Goal: Check status: Check status

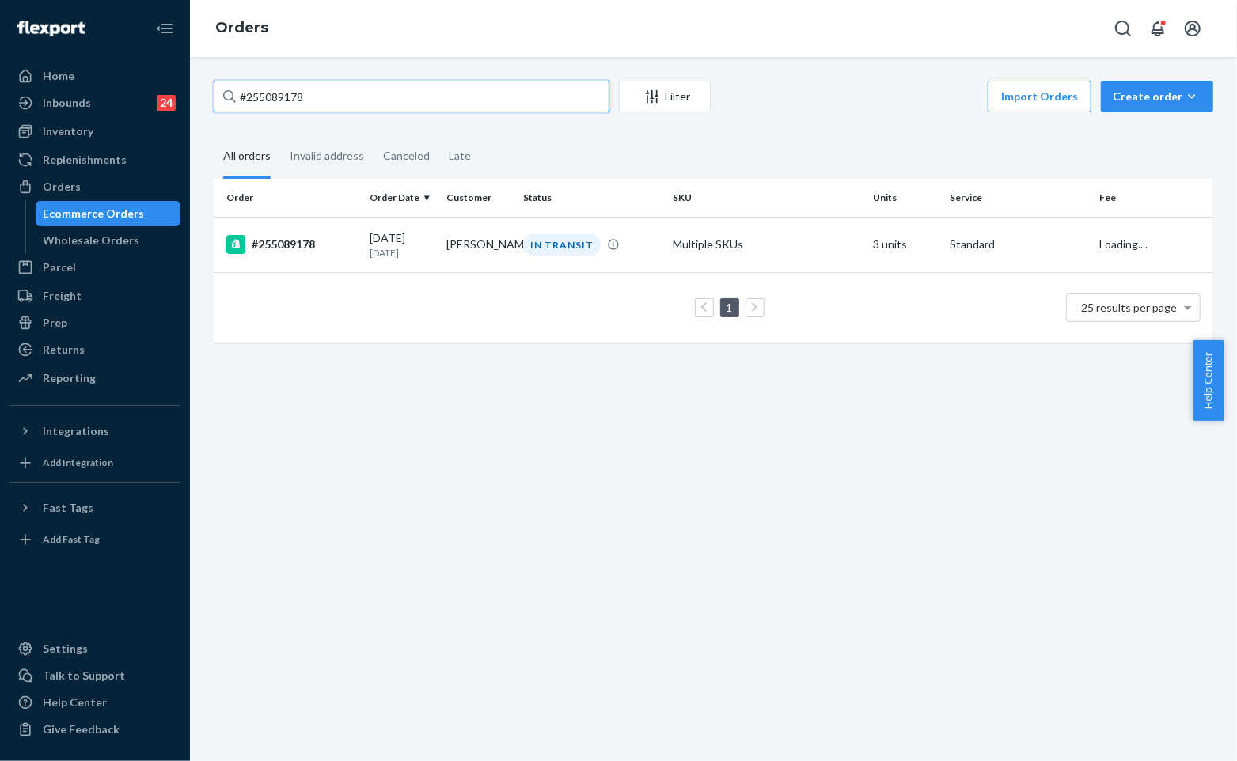
click at [463, 85] on input "#255089178" at bounding box center [412, 97] width 396 height 32
type input "#255171845"
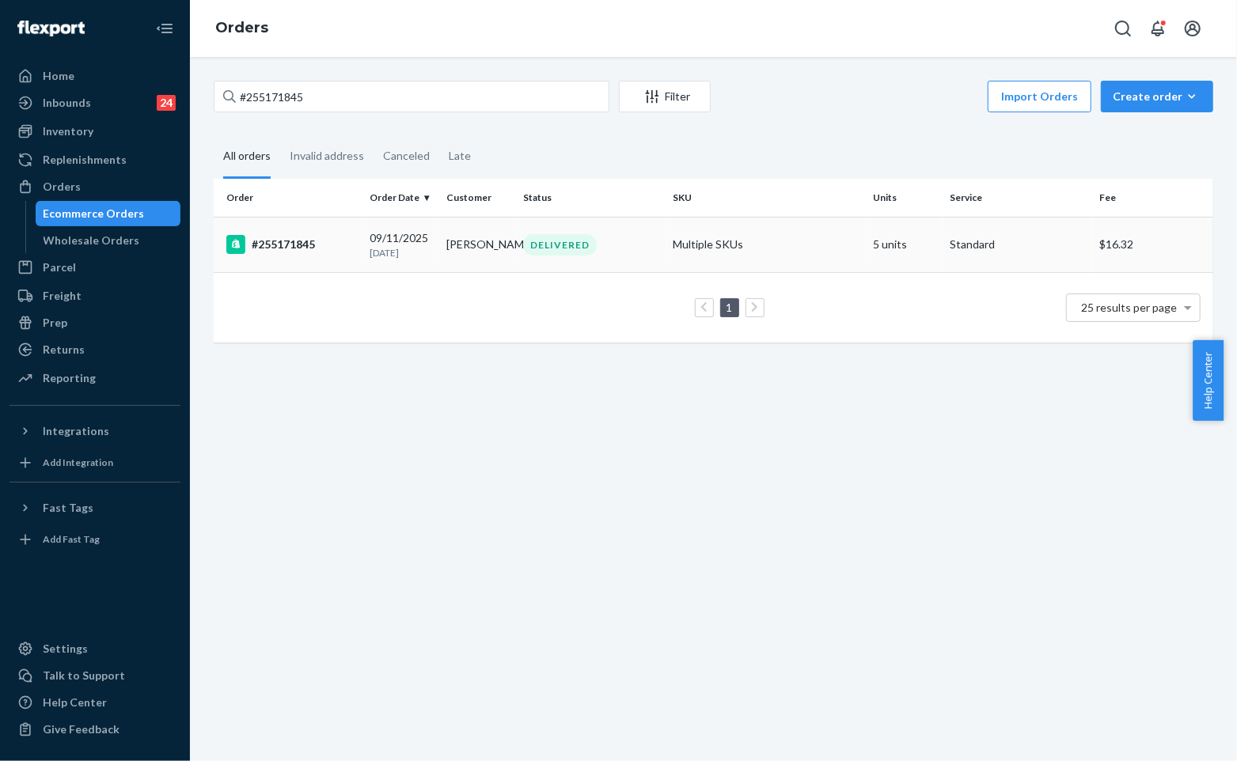
click at [606, 255] on td "DELIVERED" at bounding box center [592, 244] width 150 height 55
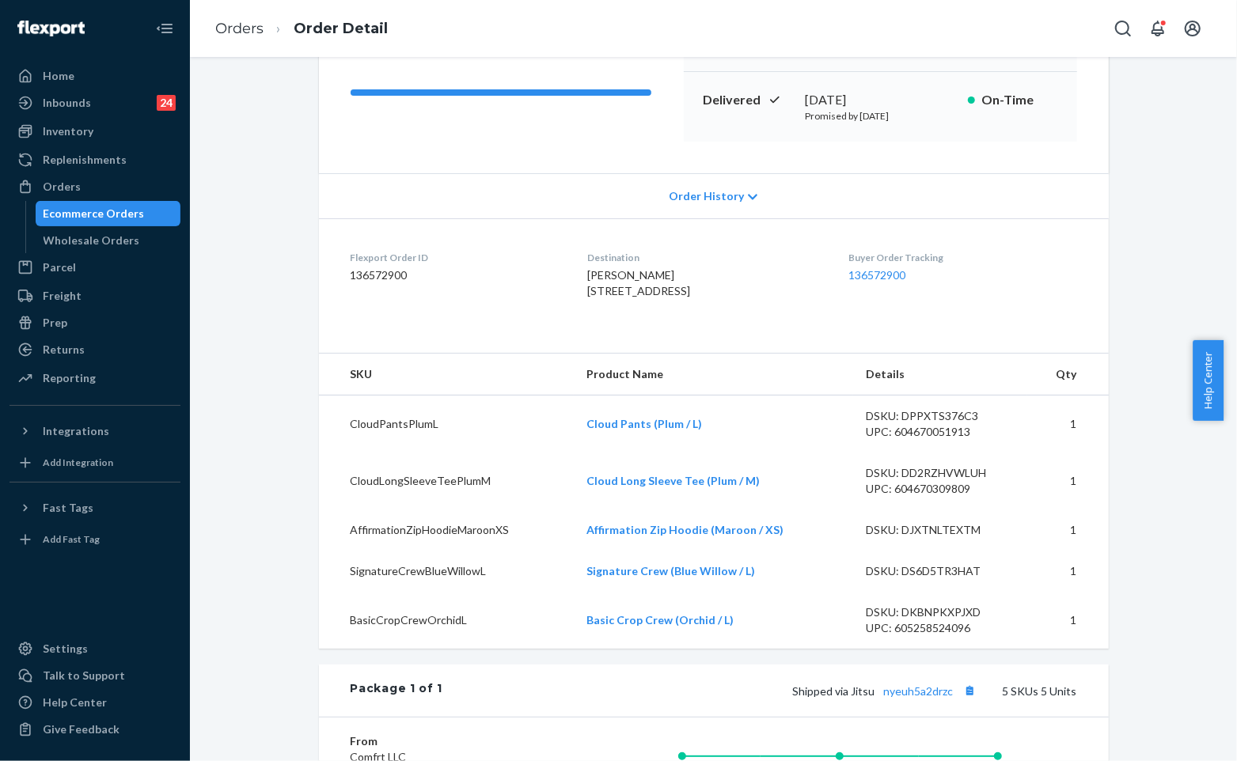
scroll to position [176, 0]
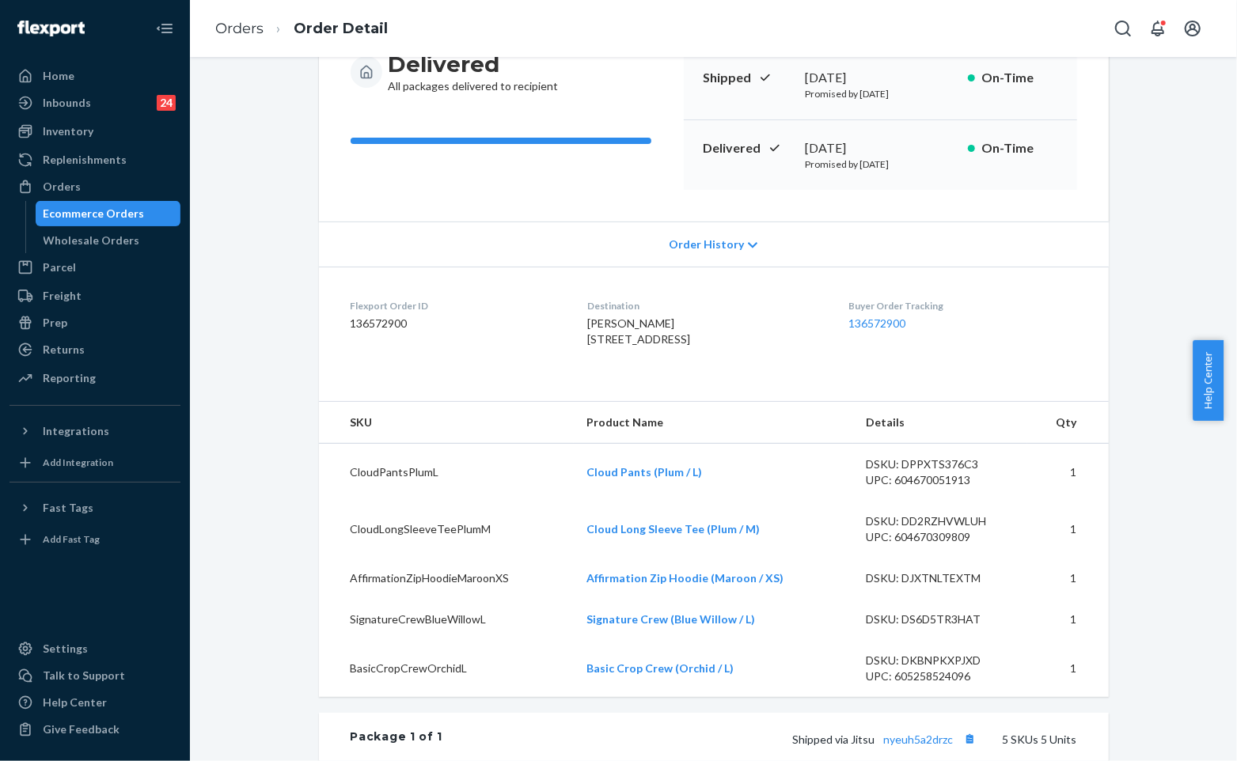
click at [725, 309] on dt "Destination" at bounding box center [705, 305] width 236 height 13
click at [729, 253] on div "Order History" at bounding box center [714, 244] width 790 height 45
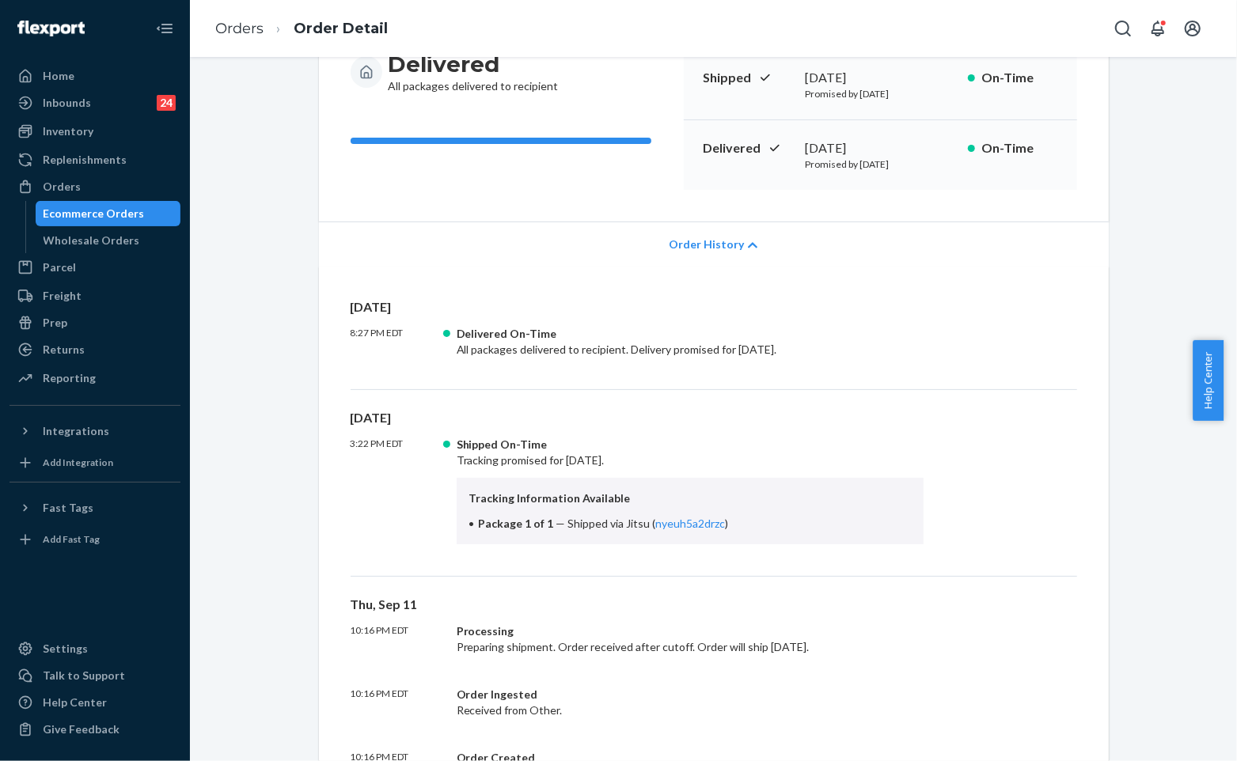
click at [745, 267] on div "[DATE] 8:27 PM EDT Delivered On-Time All packages delivered to recipient. Deliv…" at bounding box center [714, 556] width 790 height 578
click at [734, 241] on div "Order History" at bounding box center [714, 244] width 790 height 45
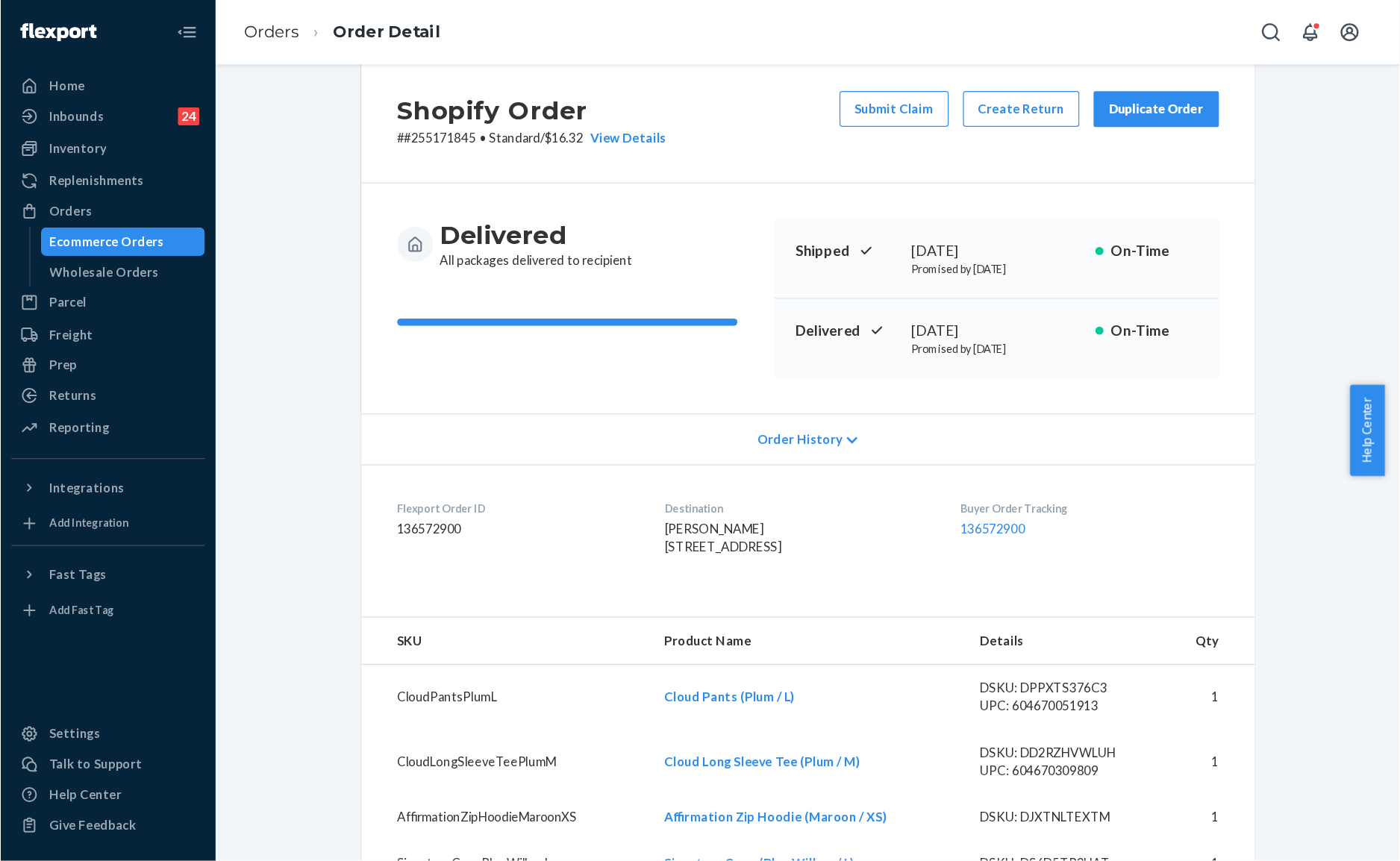
scroll to position [0, 0]
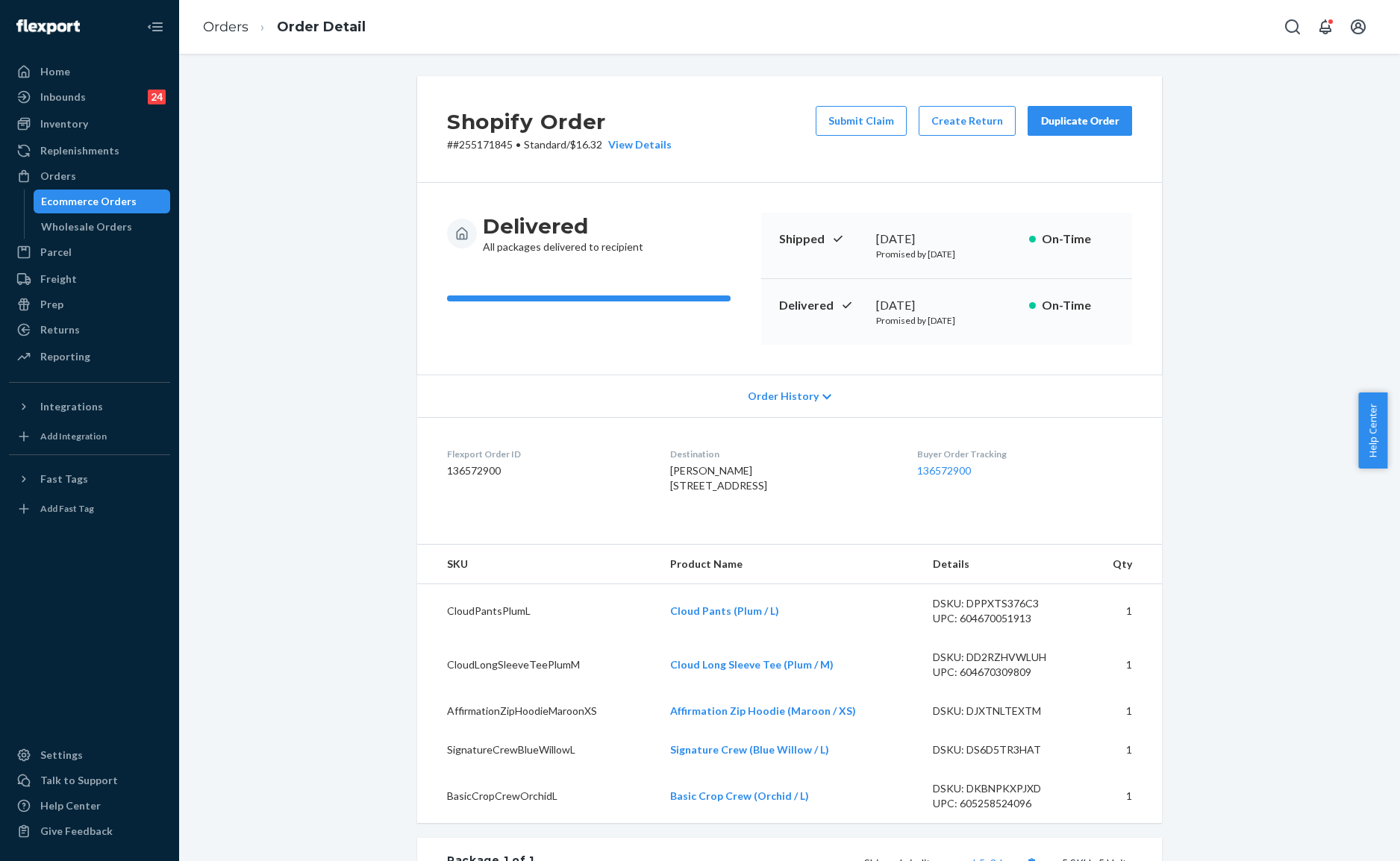
click at [328, 153] on div "Shopify Order # #255171845 • Standard / $16.32 View Details Submit Claim Create…" at bounding box center [789, 718] width 1198 height 1283
click at [221, 16] on ol "Orders Order Detail" at bounding box center [285, 27] width 187 height 44
click at [221, 19] on link "Orders" at bounding box center [225, 26] width 45 height 16
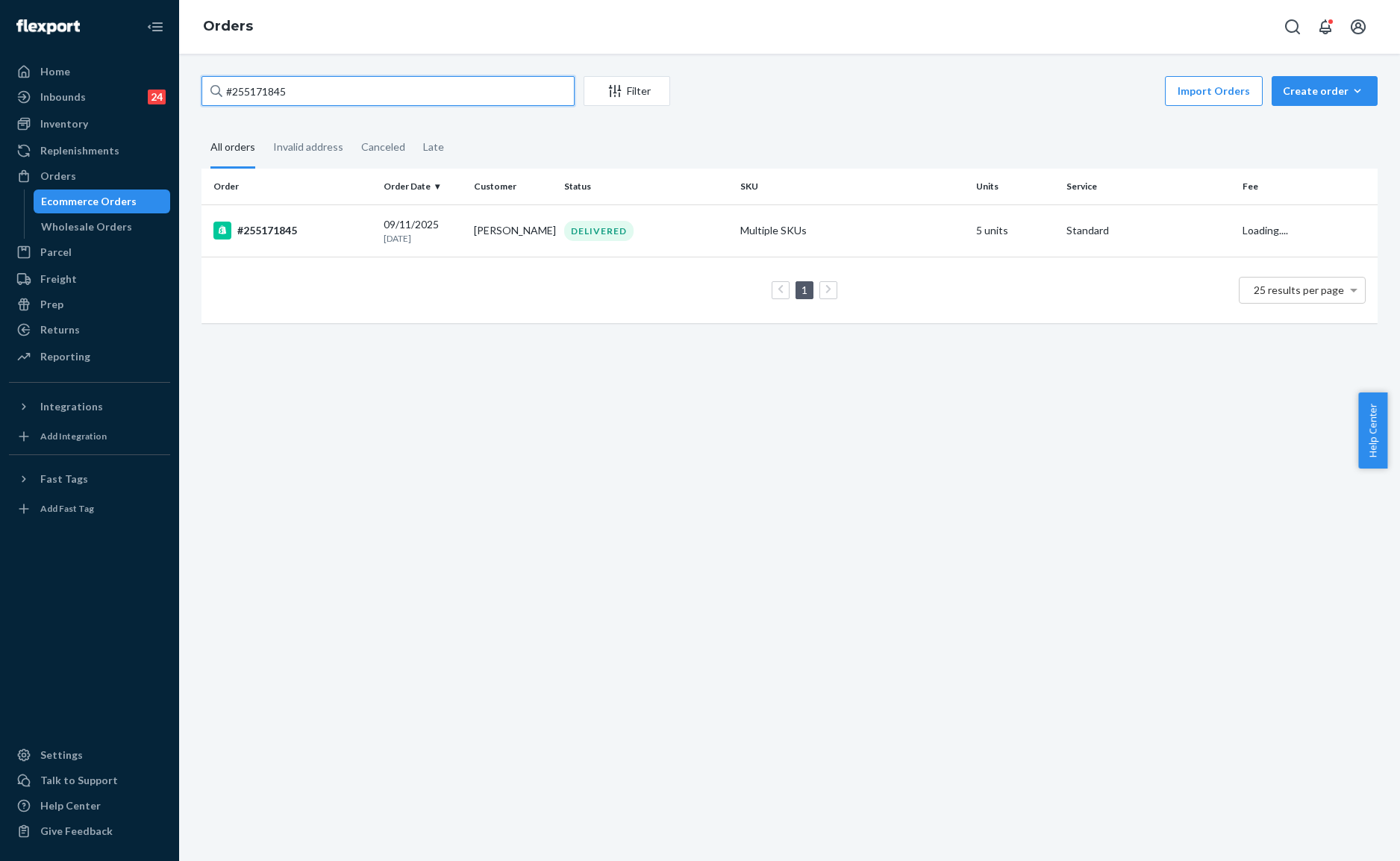
click at [419, 88] on input "#255171845" at bounding box center [388, 91] width 373 height 30
click at [395, 90] on input "#255171845" at bounding box center [388, 91] width 373 height 30
click at [392, 84] on input "#255171845" at bounding box center [388, 91] width 373 height 30
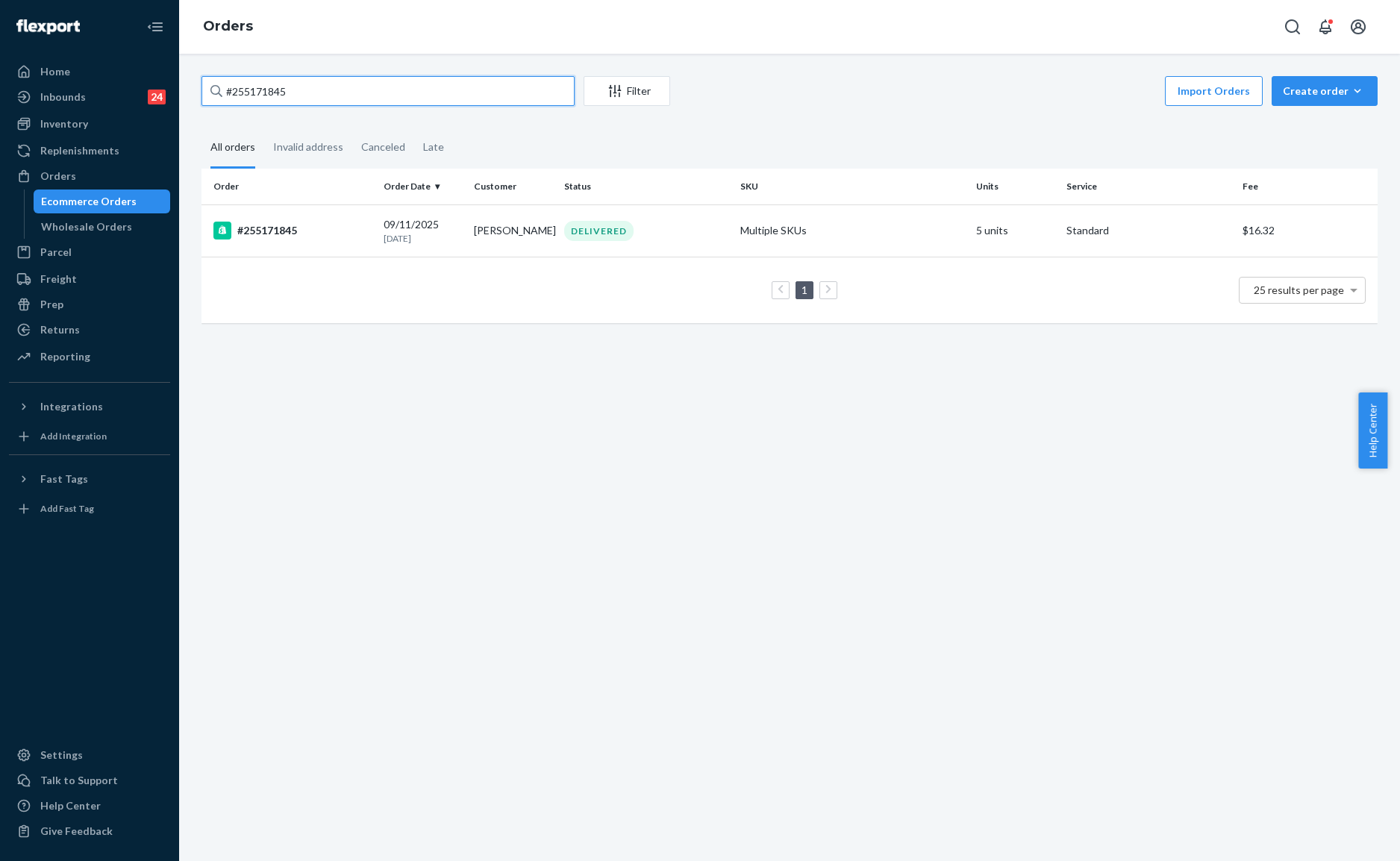
click at [392, 84] on input "#255171845" at bounding box center [388, 91] width 373 height 30
click at [391, 82] on input "#255171845" at bounding box center [388, 91] width 373 height 30
click at [345, 85] on input "#255171845" at bounding box center [388, 91] width 373 height 30
drag, startPoint x: 343, startPoint y: 87, endPoint x: 302, endPoint y: 91, distance: 41.2
click at [302, 91] on input "#255171845" at bounding box center [388, 91] width 373 height 30
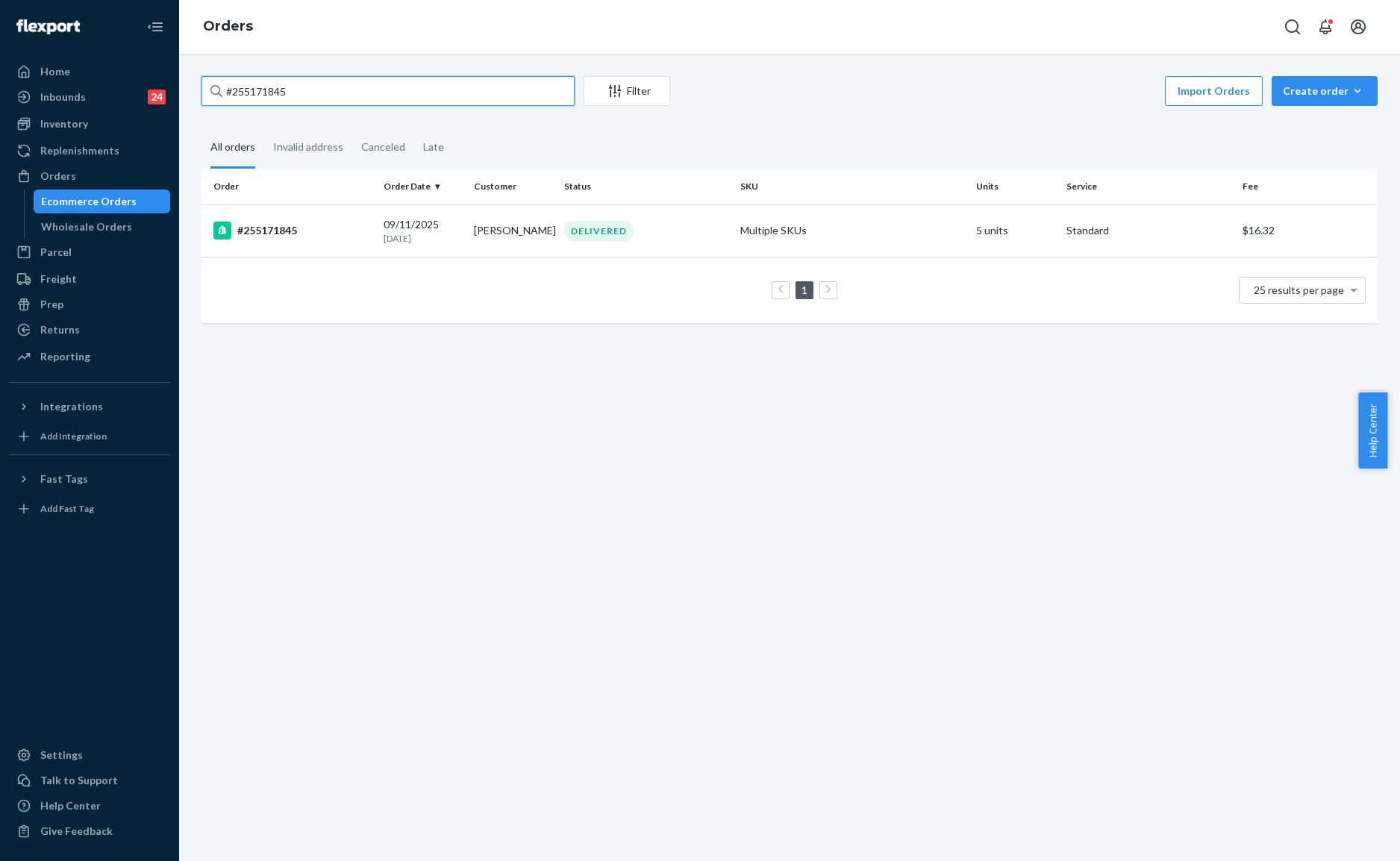
click at [302, 91] on input "#255171845" at bounding box center [388, 91] width 373 height 30
paste input "4860173"
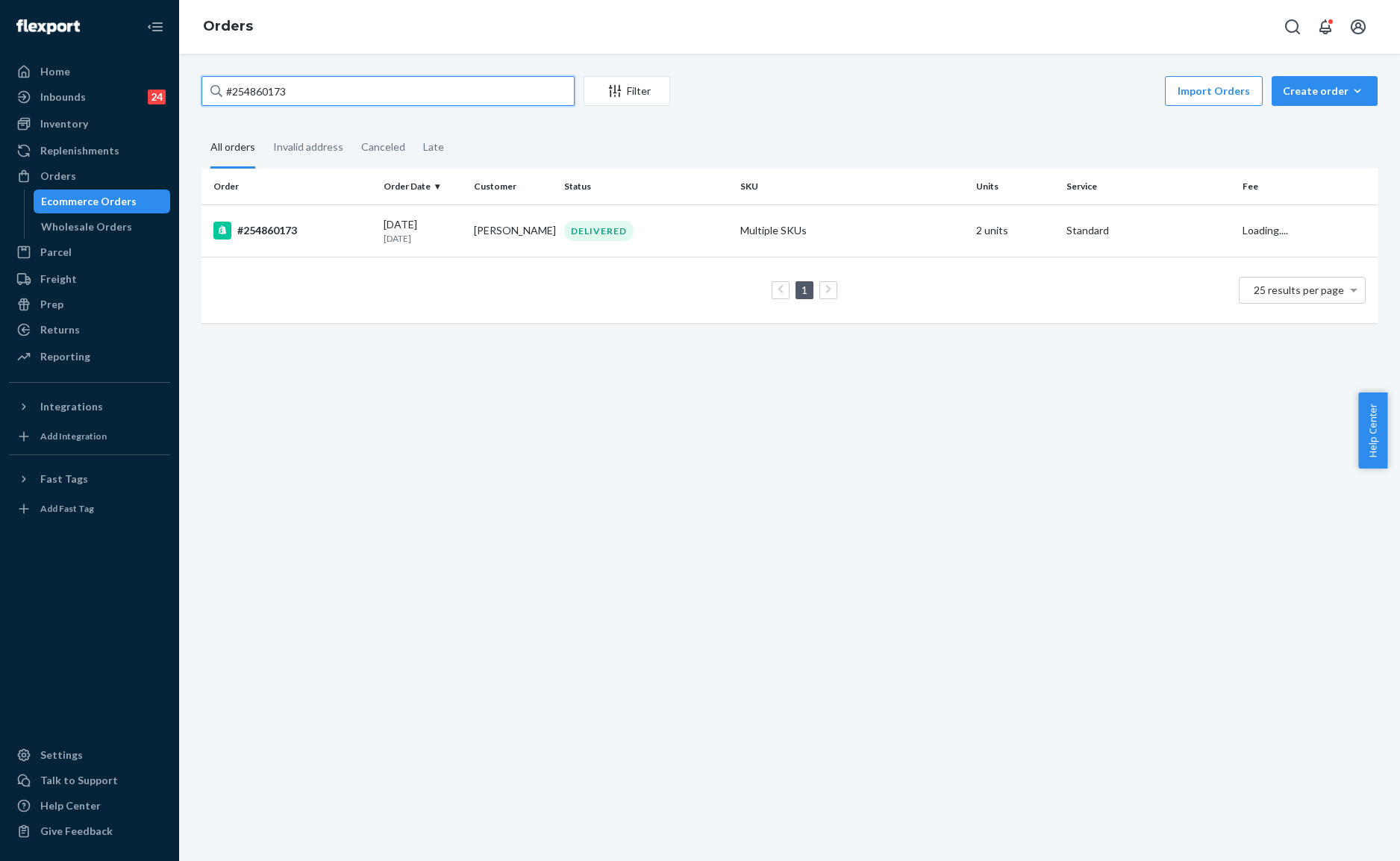
type input "#254860173"
click at [395, 234] on p "[DATE]" at bounding box center [422, 238] width 78 height 12
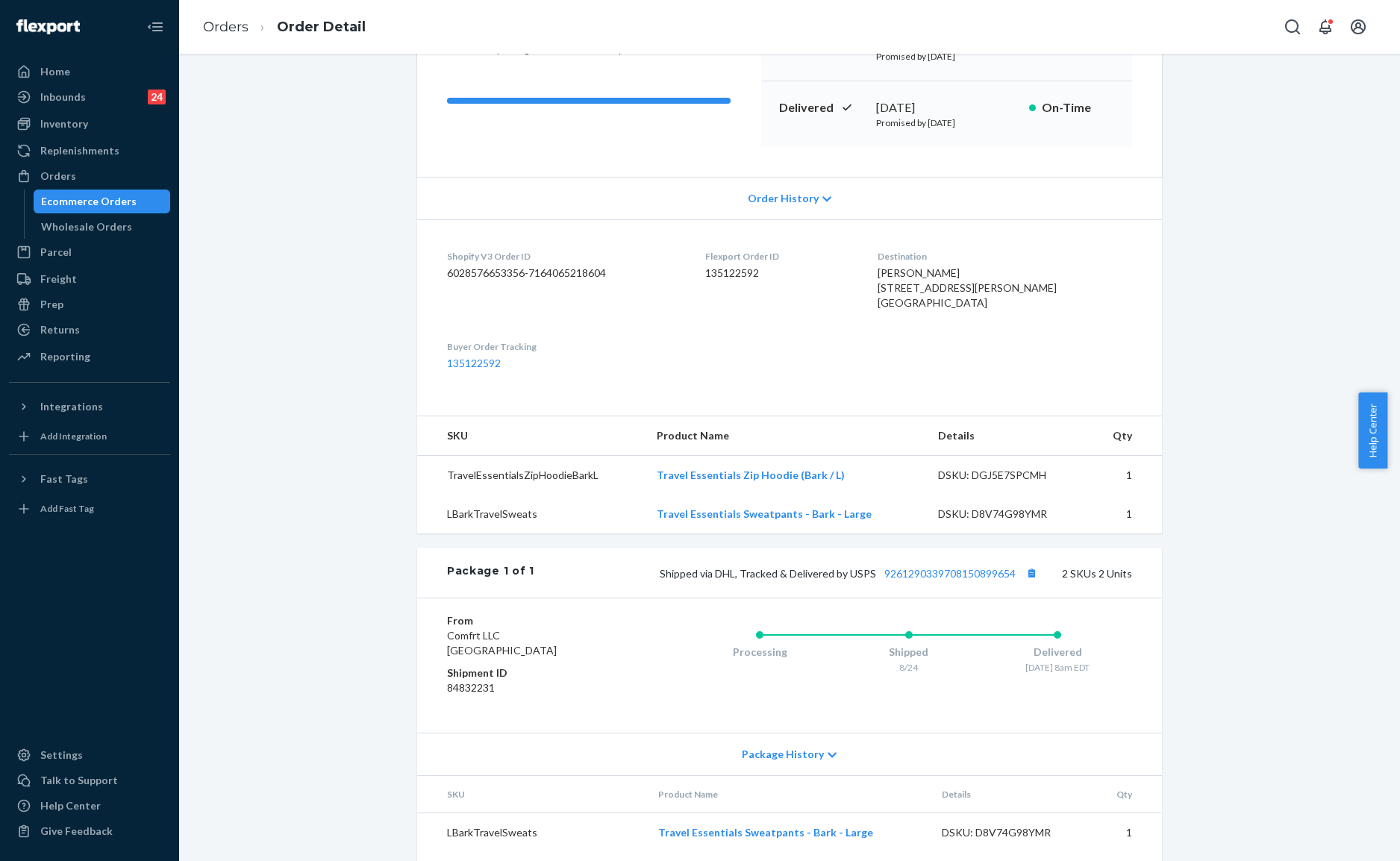
scroll to position [198, 0]
click at [767, 339] on dl "Shopify V3 Order ID 6028576653356-7164065218604 Flexport Order ID 135122592 Des…" at bounding box center [789, 309] width 745 height 181
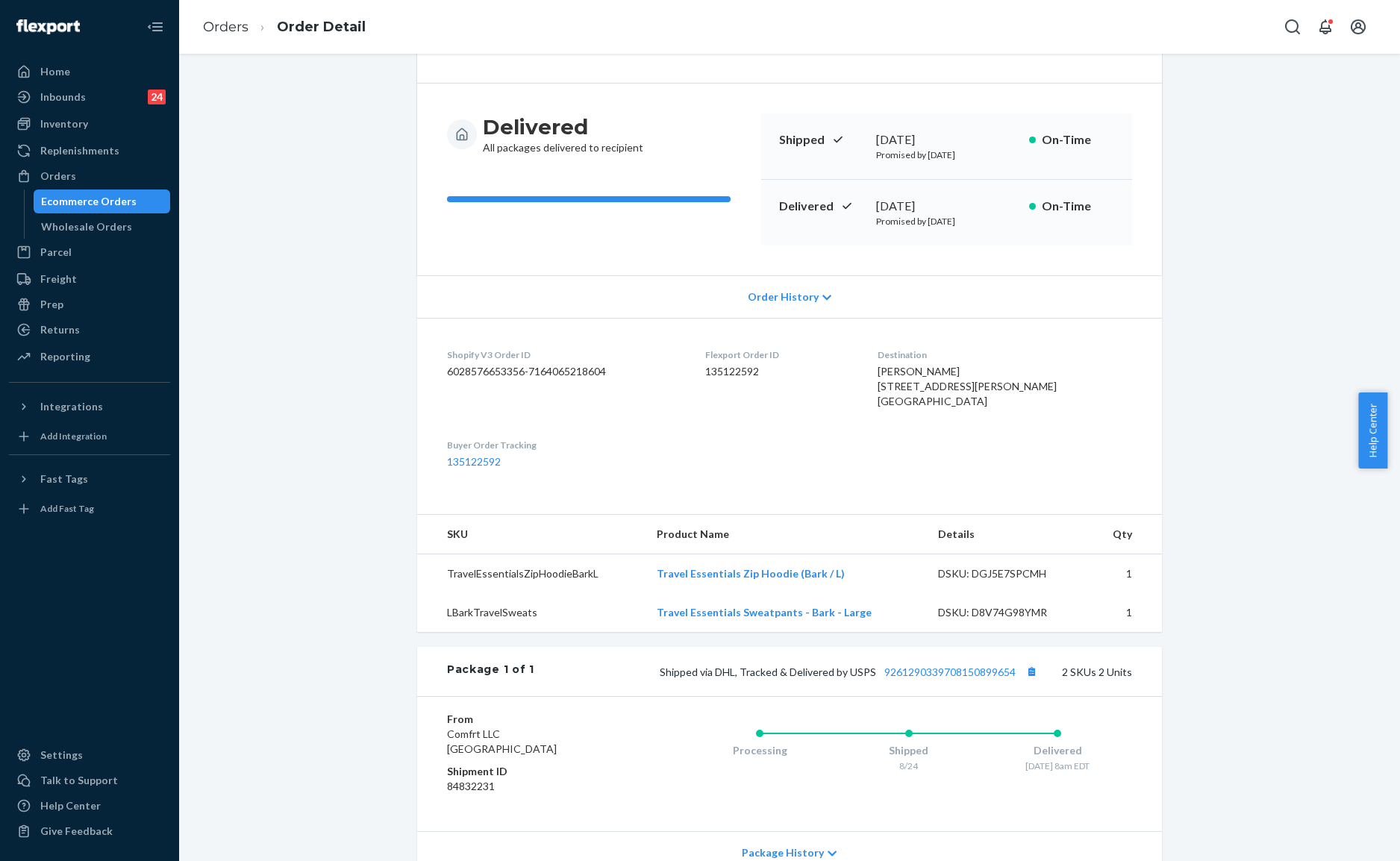
scroll to position [0, 0]
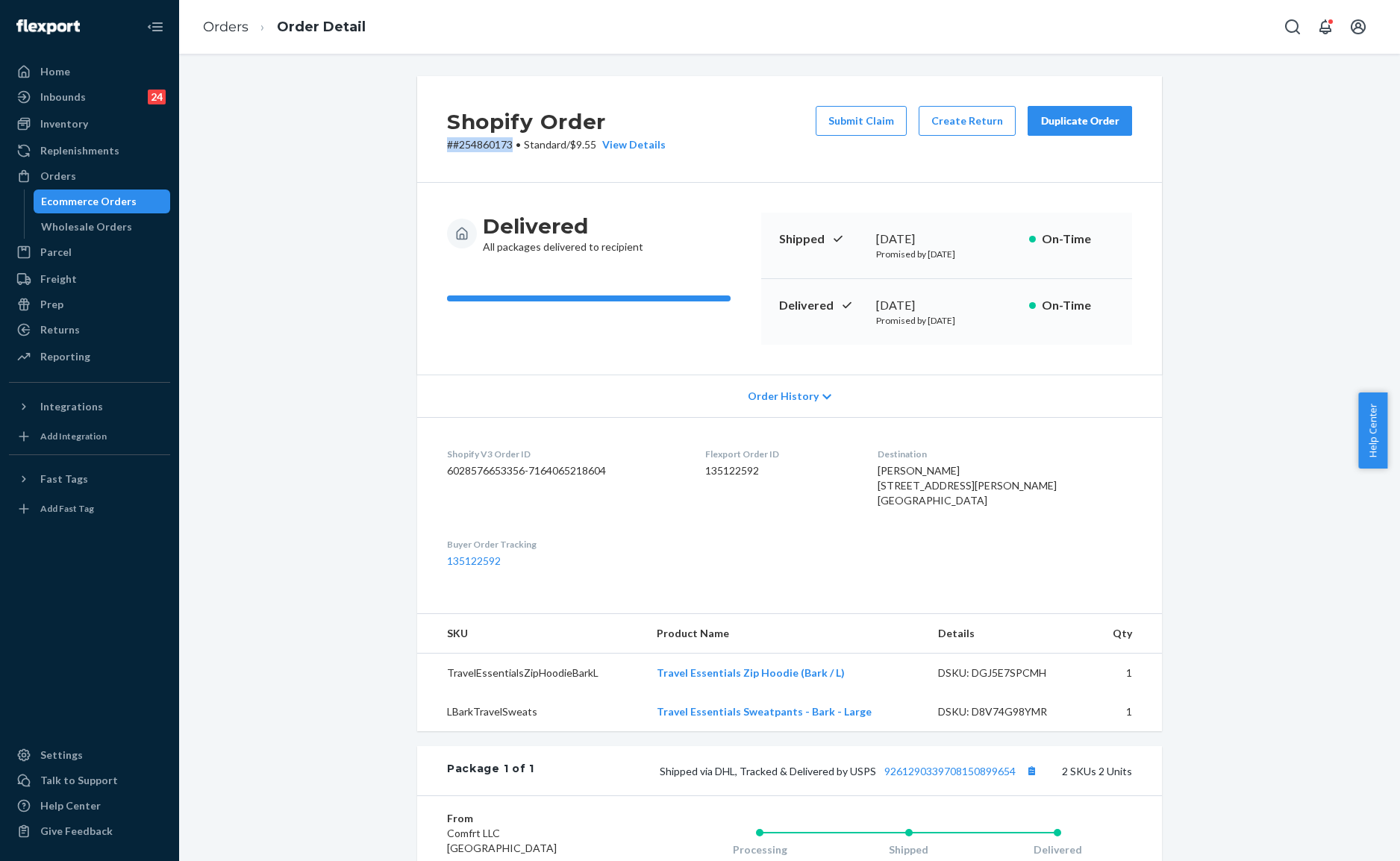
drag, startPoint x: 505, startPoint y: 141, endPoint x: 400, endPoint y: 150, distance: 105.4
click at [405, 150] on div "Shopify Order # #254860173 • Standard / $9.55 View Details Submit Claim Create …" at bounding box center [789, 583] width 767 height 1013
copy p "# #254860173"
click at [717, 62] on div "Shopify Order # #254860173 • Standard / $9.55 View Details Submit Claim Create …" at bounding box center [789, 457] width 1221 height 807
click at [215, 30] on link "Orders" at bounding box center [225, 26] width 45 height 16
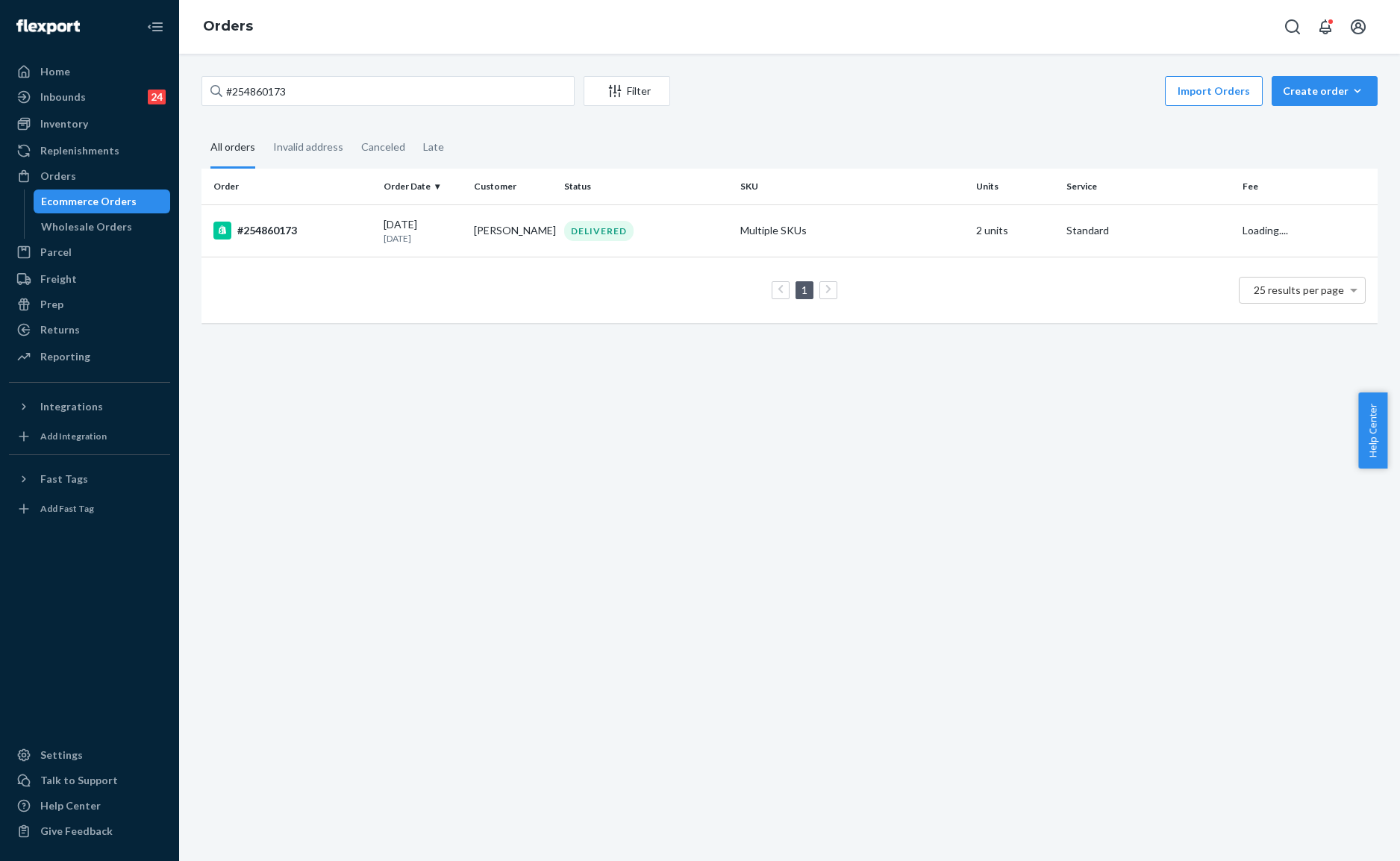
click at [423, 108] on div "#254860173 Filter Import Orders Create order Ecommerce order Removal order" at bounding box center [789, 93] width 1176 height 34
click at [457, 93] on input "#254860173" at bounding box center [388, 91] width 373 height 30
paste input "#"
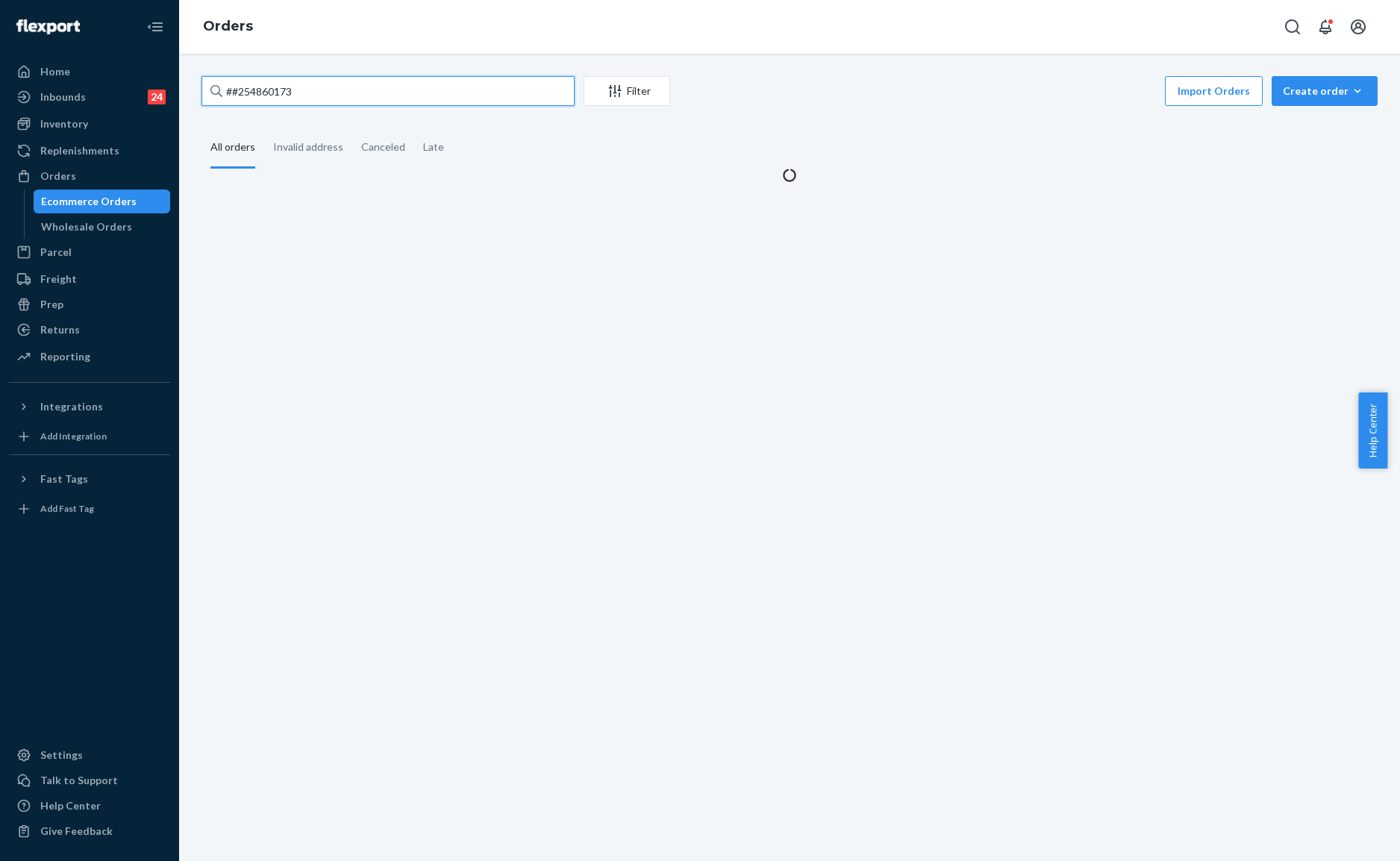
type input "##254860173"
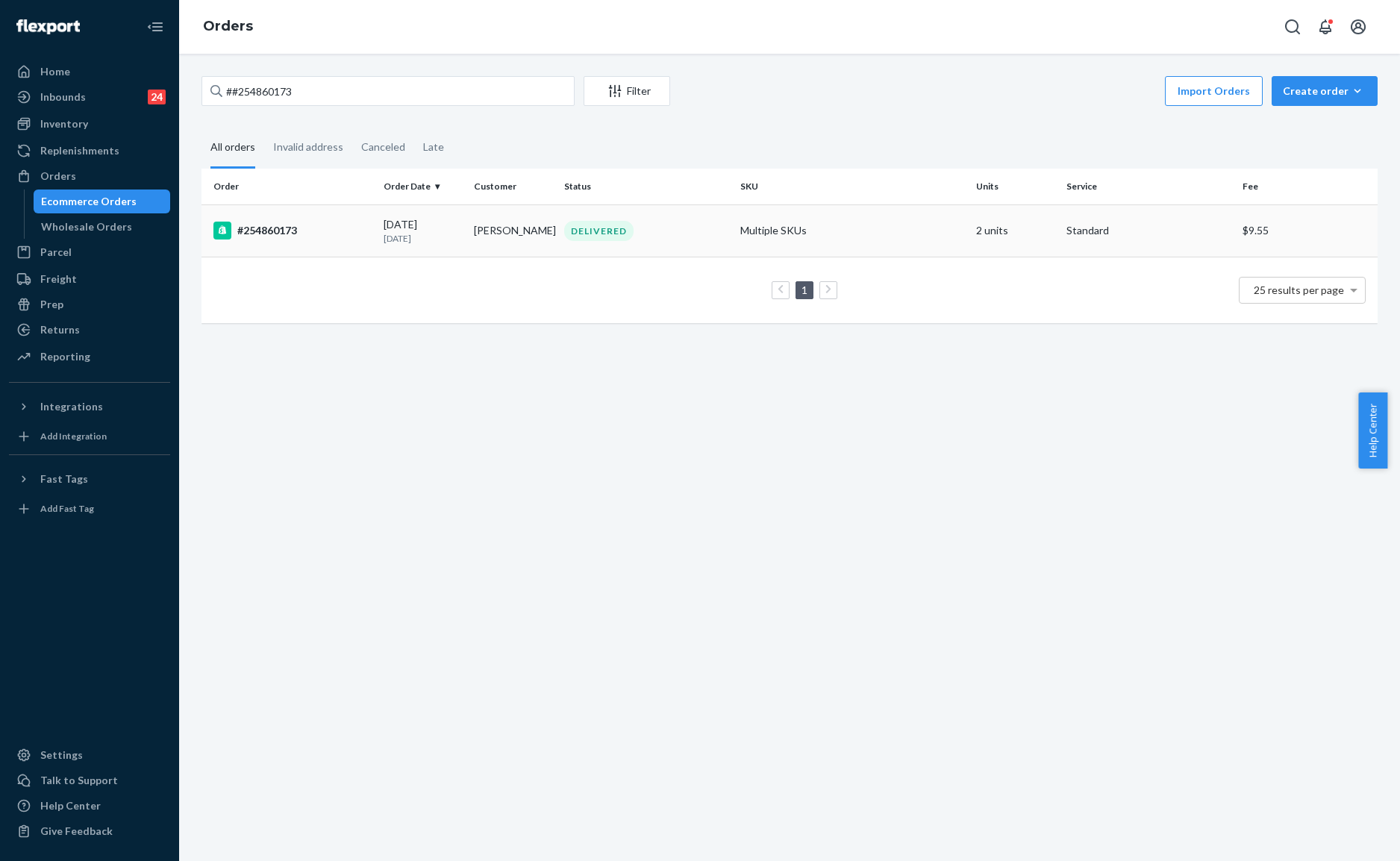
click at [558, 240] on td "DELIVERED" at bounding box center [646, 230] width 176 height 52
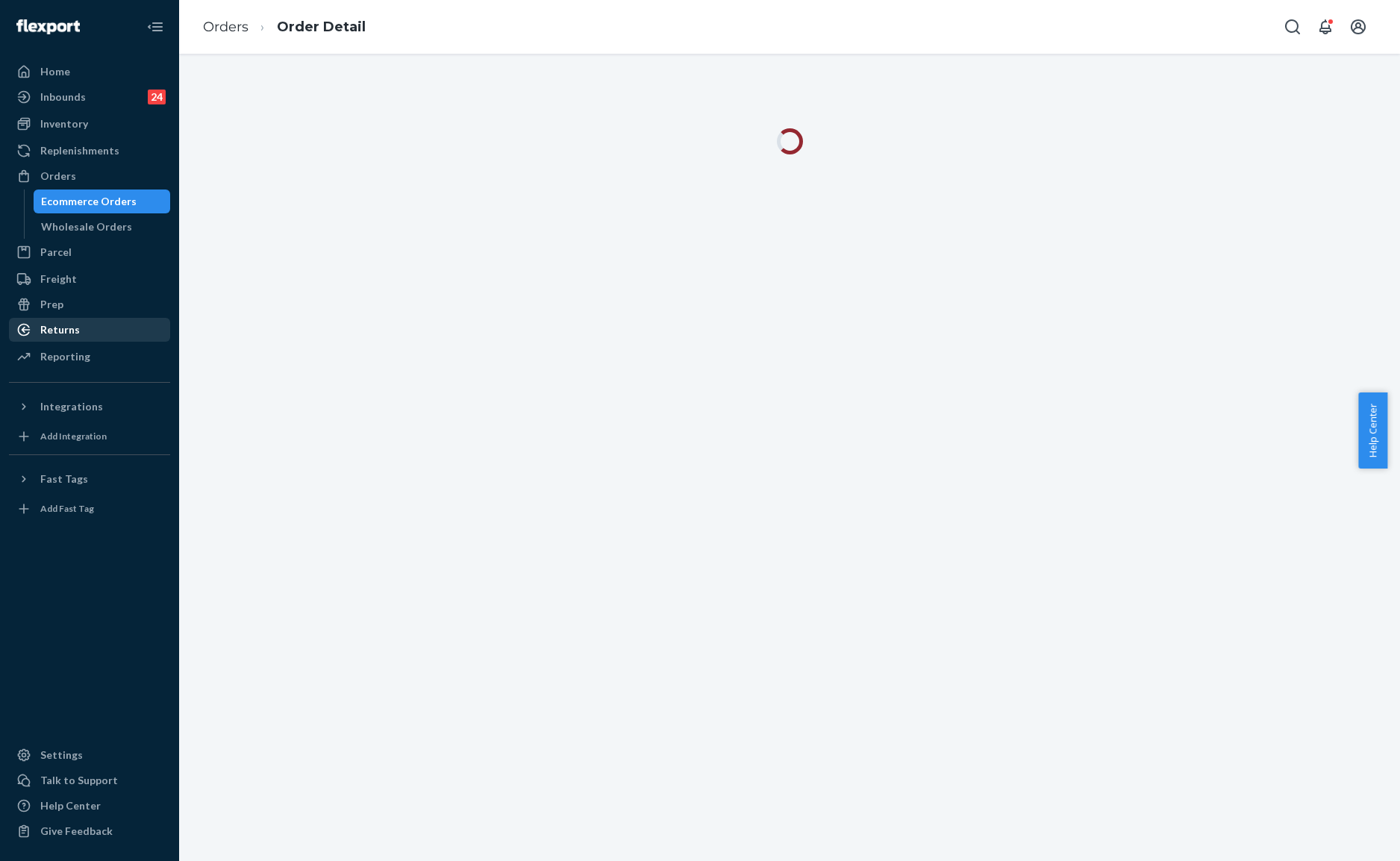
click at [91, 330] on div "Returns" at bounding box center [90, 330] width 158 height 21
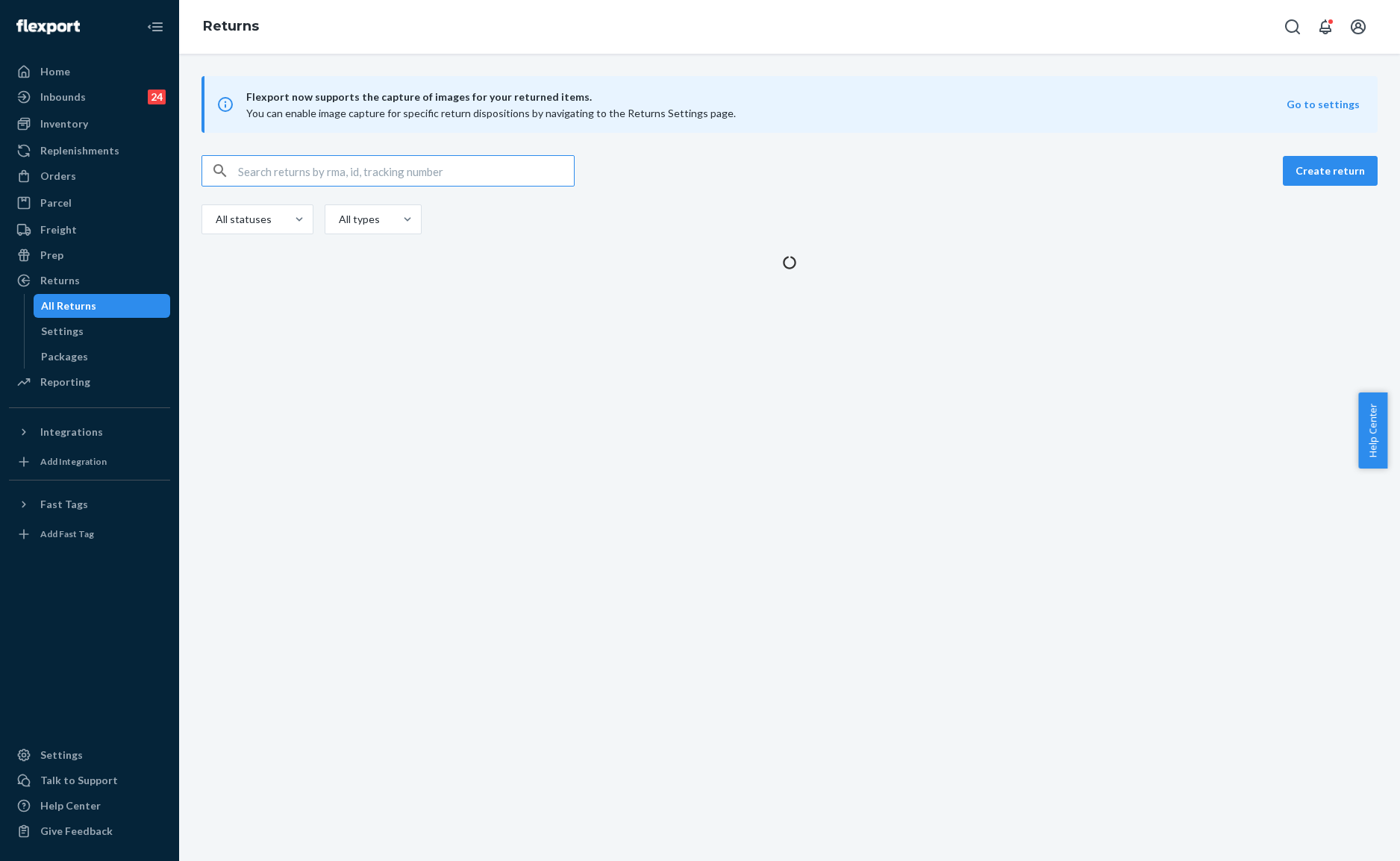
click at [275, 159] on input "text" at bounding box center [405, 171] width 336 height 30
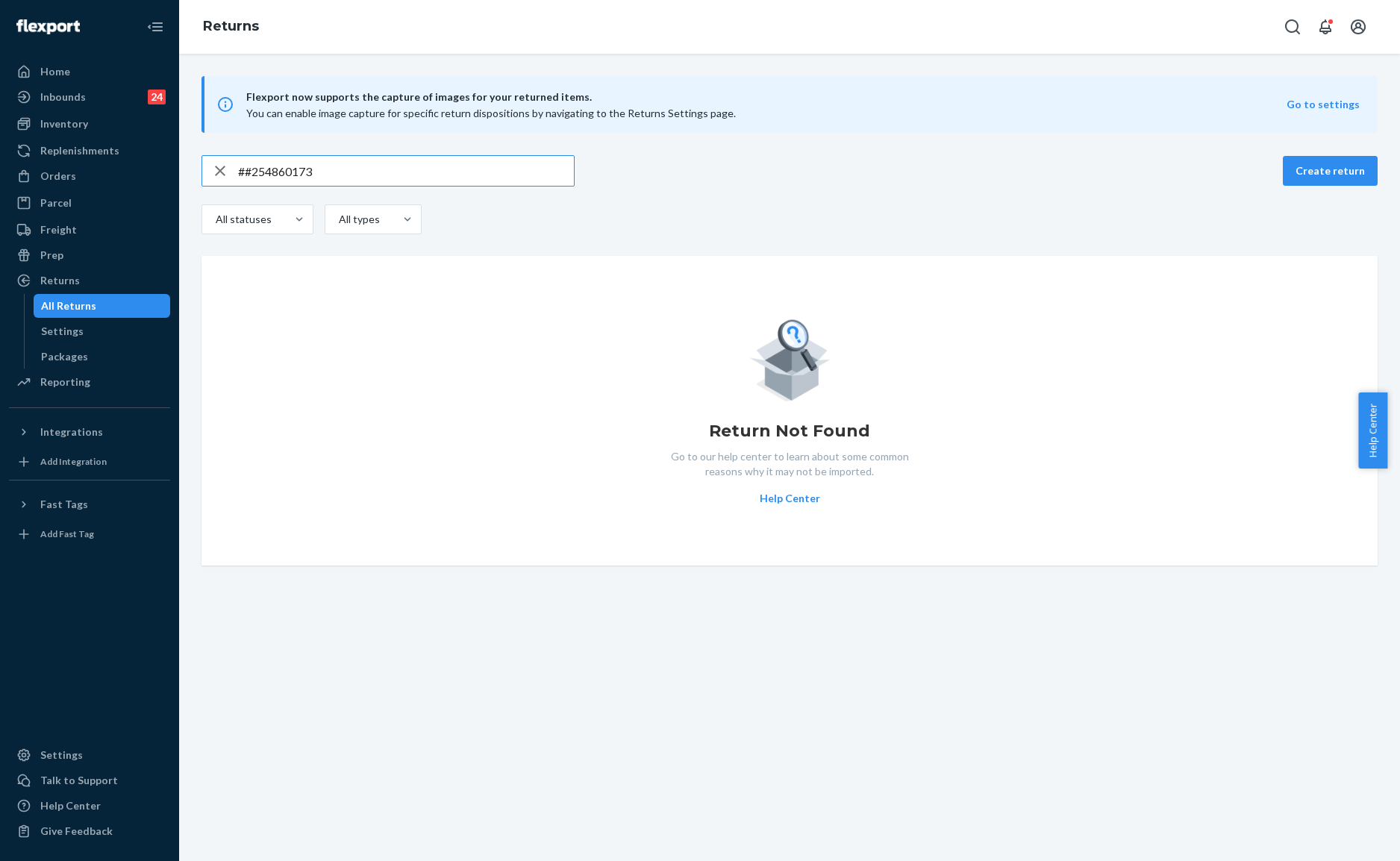
type input "##254860173"
click at [791, 243] on div "##254860173 Create return All statuses All types Return Not Found Go to our hel…" at bounding box center [789, 360] width 1198 height 410
